Goal: Task Accomplishment & Management: Use online tool/utility

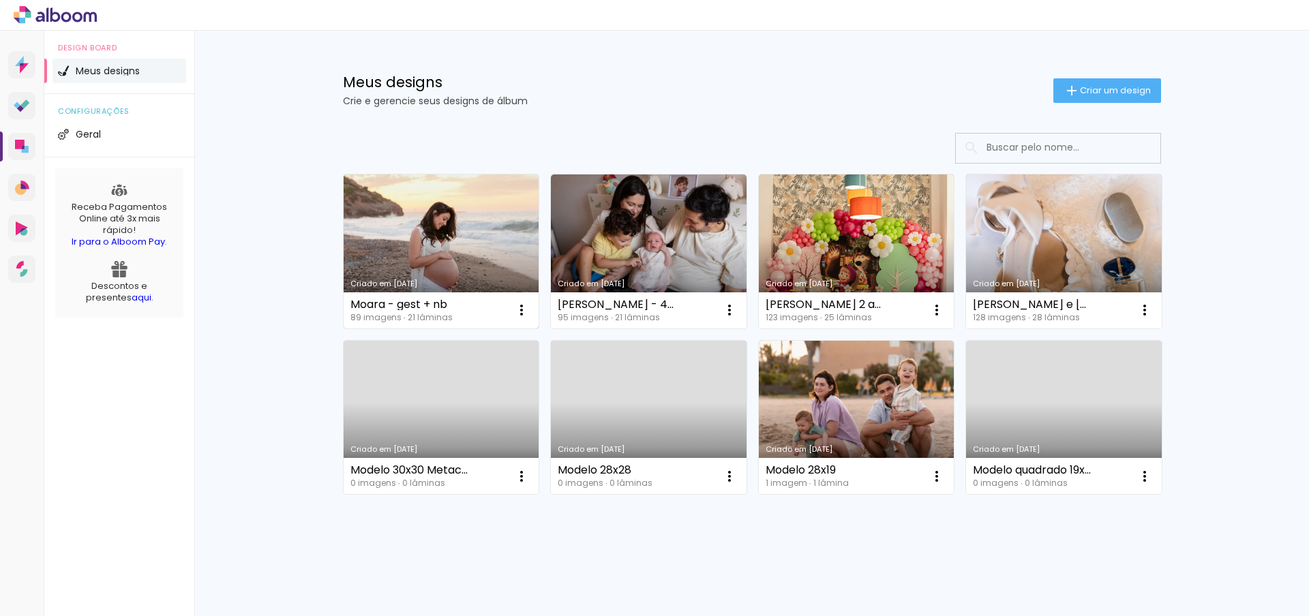
click at [451, 255] on link "Criado em [DATE]" at bounding box center [441, 251] width 196 height 154
